Goal: Task Accomplishment & Management: Use online tool/utility

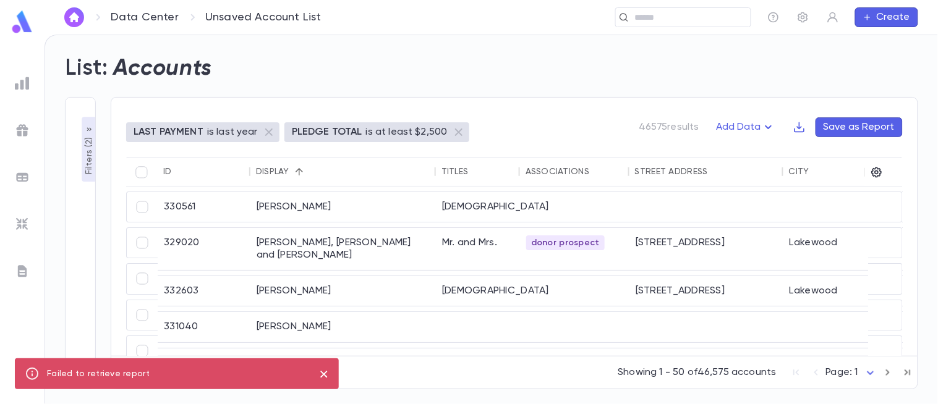
click at [22, 85] on img at bounding box center [22, 83] width 15 height 15
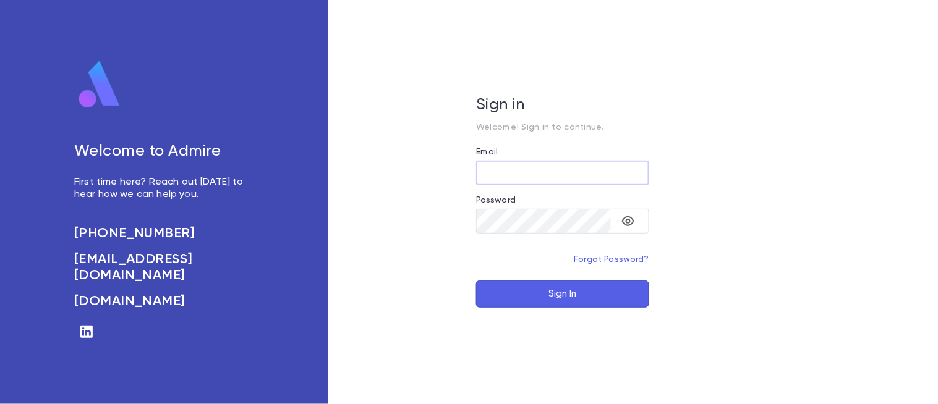
type input "**********"
click at [574, 293] on button "Sign In" at bounding box center [562, 294] width 173 height 27
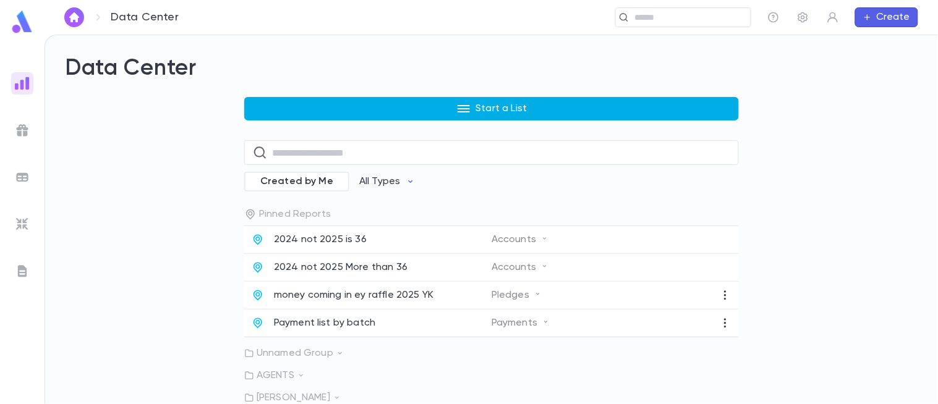
click at [438, 112] on button "Start a List" at bounding box center [491, 108] width 494 height 23
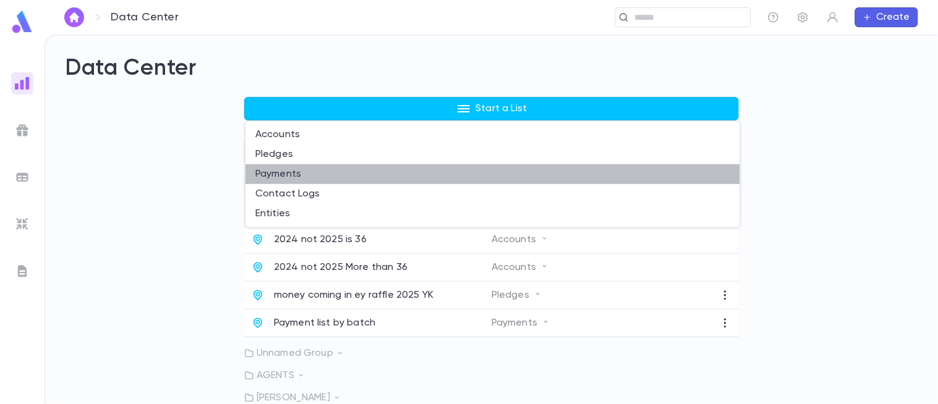
click at [285, 170] on li "Payments" at bounding box center [492, 174] width 494 height 20
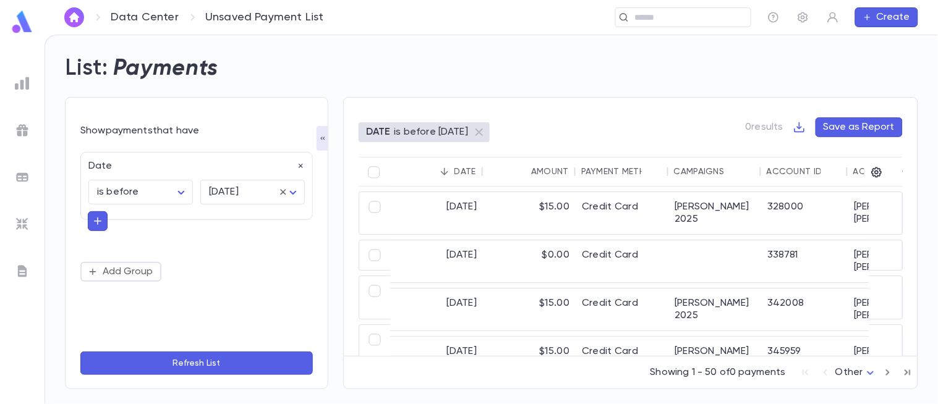
click at [94, 227] on icon "button" at bounding box center [97, 221] width 11 height 12
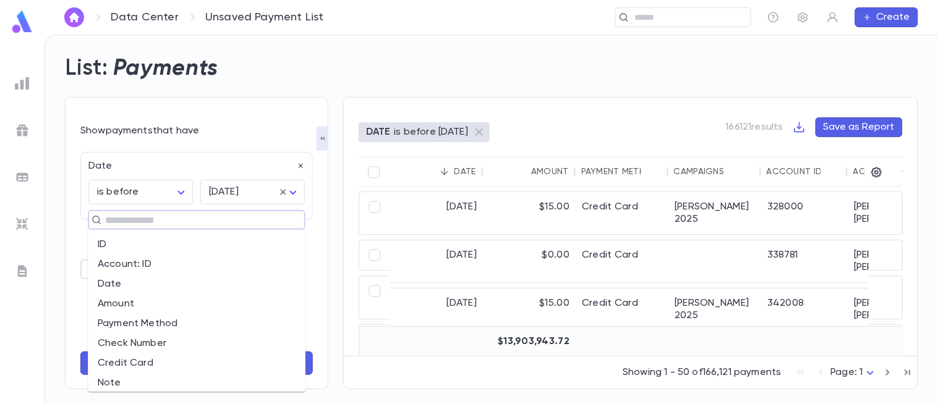
click at [164, 221] on input "text" at bounding box center [191, 219] width 180 height 17
click at [145, 360] on li "Credit Card" at bounding box center [197, 364] width 218 height 20
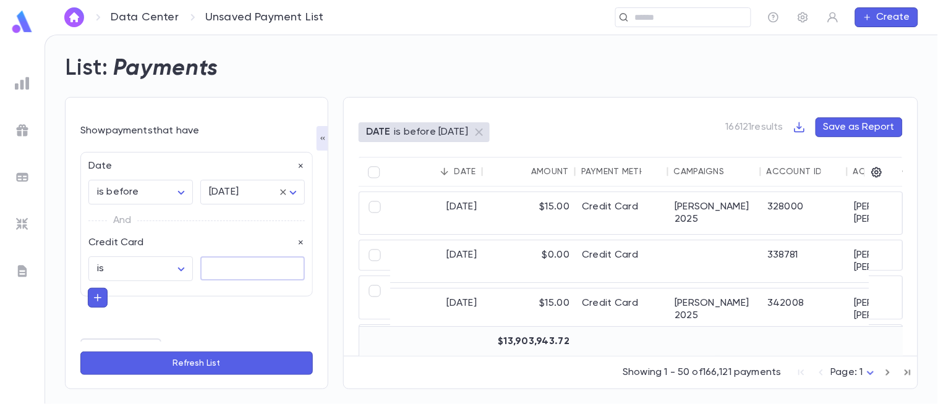
click at [241, 276] on textarea at bounding box center [252, 268] width 87 height 24
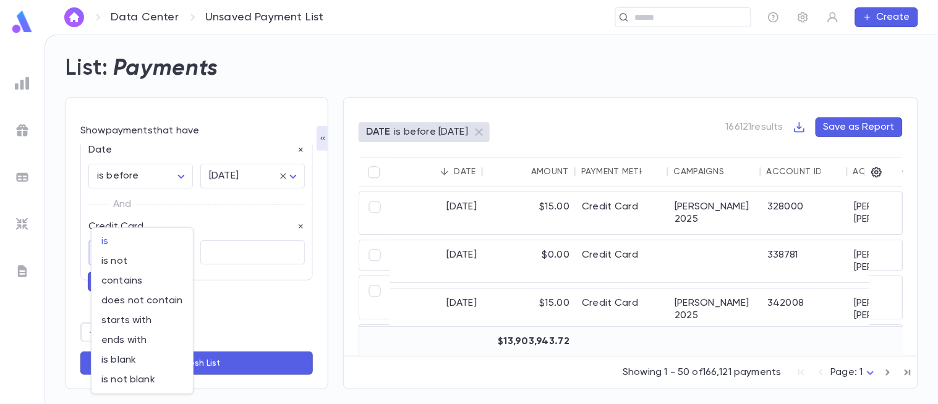
click at [173, 246] on body "Data Center Unsaved Payment List ​ Create List: Payments Show payments that hav…" at bounding box center [469, 220] width 938 height 370
click at [298, 221] on div at bounding box center [469, 202] width 938 height 404
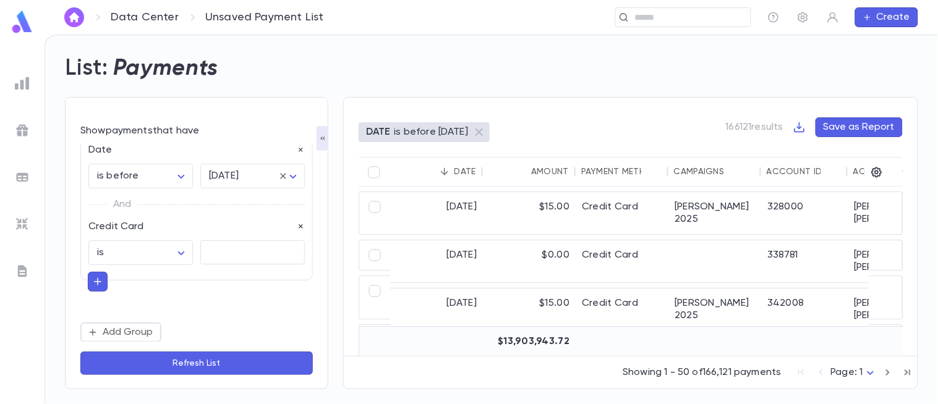
click at [297, 226] on icon "button" at bounding box center [301, 226] width 9 height 9
